Goal: Task Accomplishment & Management: Use online tool/utility

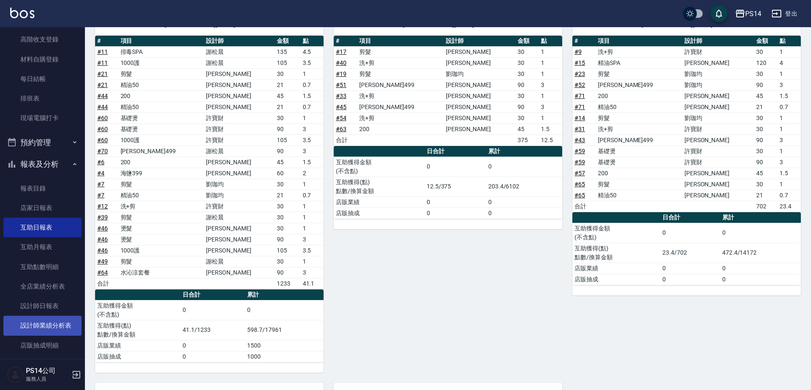
scroll to position [339, 0]
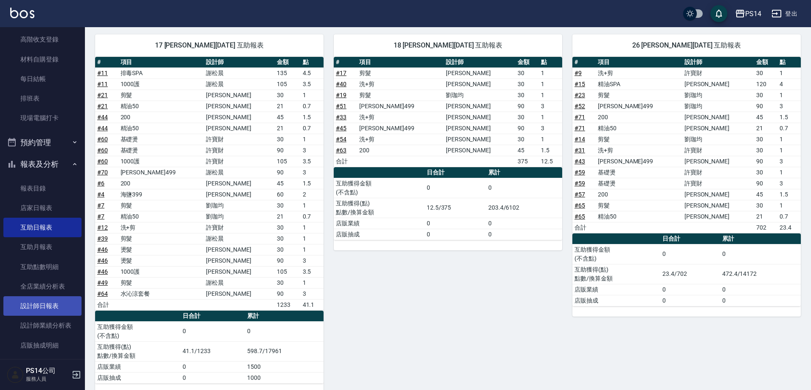
click at [62, 302] on link "設計師日報表" at bounding box center [42, 307] width 78 height 20
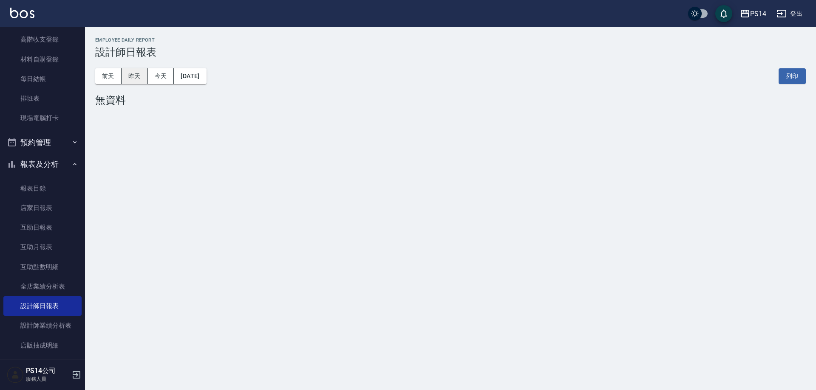
click at [141, 73] on button "昨天" at bounding box center [135, 76] width 26 height 16
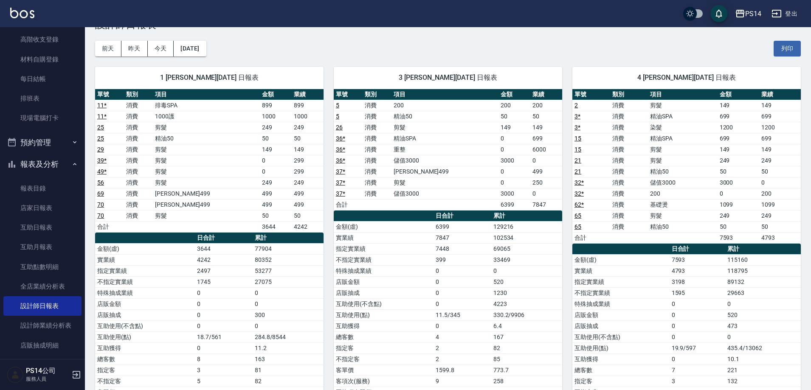
scroll to position [42, 0]
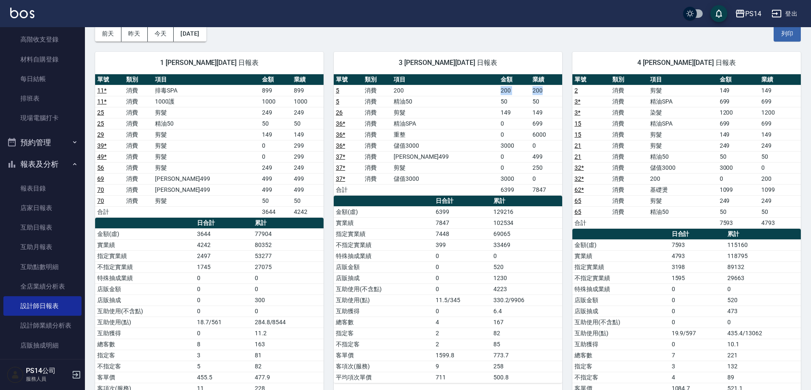
drag, startPoint x: 479, startPoint y: 89, endPoint x: 546, endPoint y: 88, distance: 67.1
click at [546, 88] on tr "5 消費 200 200 200" at bounding box center [448, 90] width 229 height 11
click at [541, 100] on td "50" at bounding box center [547, 101] width 32 height 11
drag, startPoint x: 541, startPoint y: 100, endPoint x: 463, endPoint y: 99, distance: 78.2
click at [463, 99] on tr "5 消費 精油50 50 50" at bounding box center [448, 101] width 229 height 11
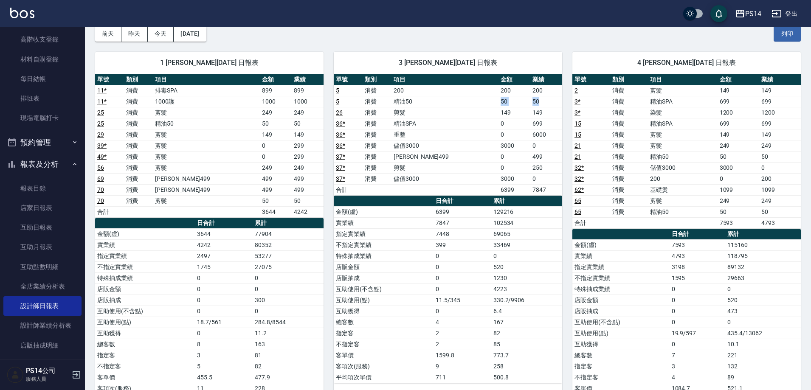
click at [463, 98] on td "精油50" at bounding box center [445, 101] width 107 height 11
drag, startPoint x: 484, startPoint y: 112, endPoint x: 551, endPoint y: 112, distance: 66.3
click at [551, 112] on tr "26 消費 剪髮 149 149" at bounding box center [448, 112] width 229 height 11
click at [551, 112] on td "149" at bounding box center [547, 112] width 32 height 11
